Goal: Task Accomplishment & Management: Manage account settings

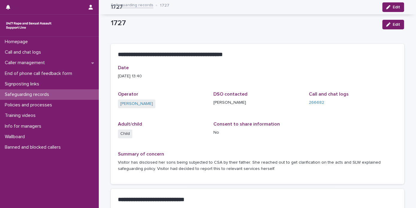
click at [36, 52] on p "Call and chat logs" at bounding box center [23, 52] width 43 height 6
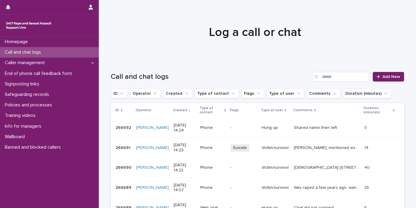
click at [316, 127] on p "Shared name then left." at bounding box center [316, 127] width 45 height 6
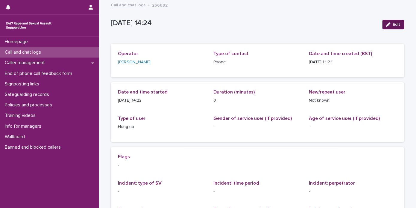
click at [393, 24] on span "Edit" at bounding box center [396, 24] width 7 height 4
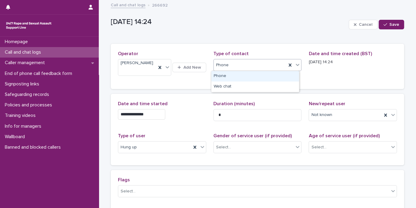
click at [273, 66] on div "Phone" at bounding box center [250, 65] width 73 height 10
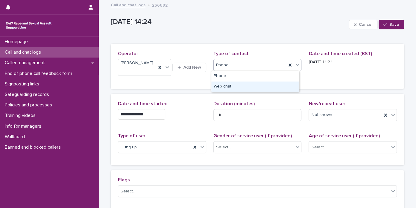
click at [256, 88] on div "Web chat" at bounding box center [255, 86] width 88 height 10
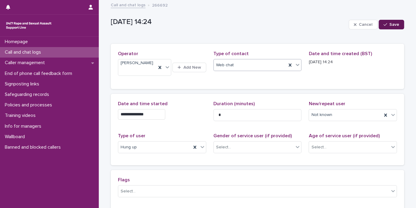
click at [393, 25] on span "Save" at bounding box center [394, 24] width 10 height 4
